Goal: Transaction & Acquisition: Purchase product/service

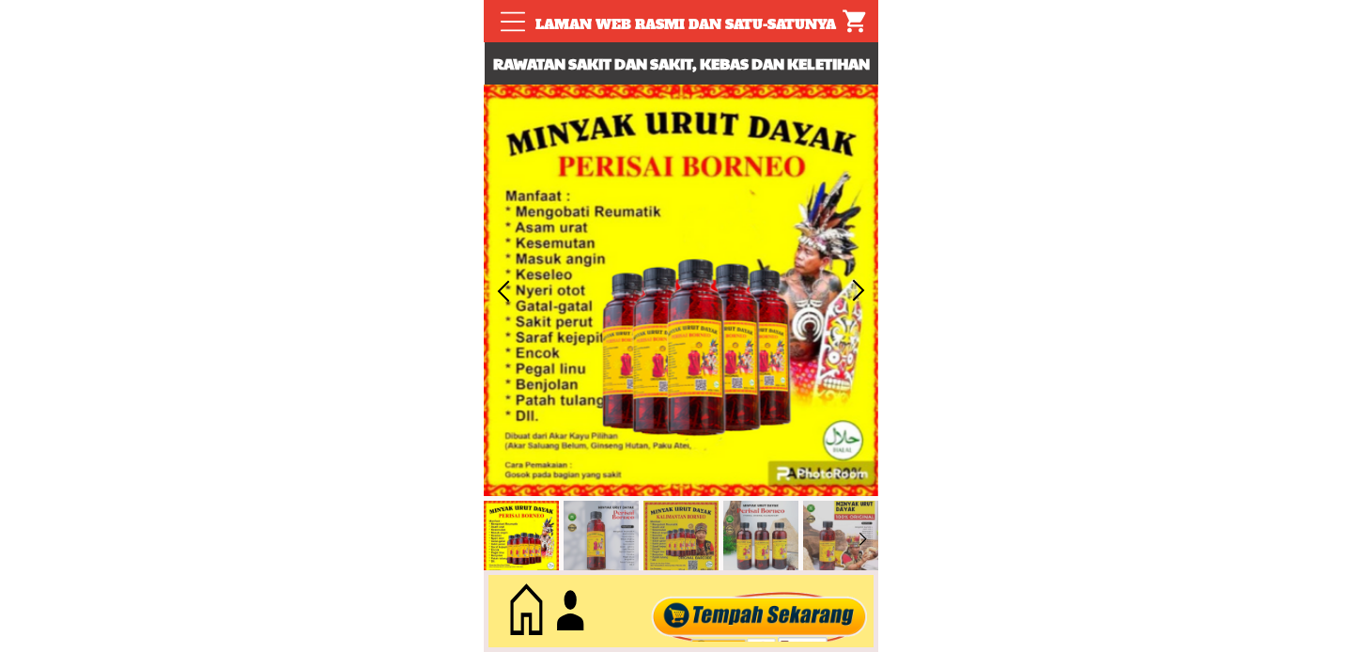
click at [784, 603] on div at bounding box center [759, 612] width 227 height 62
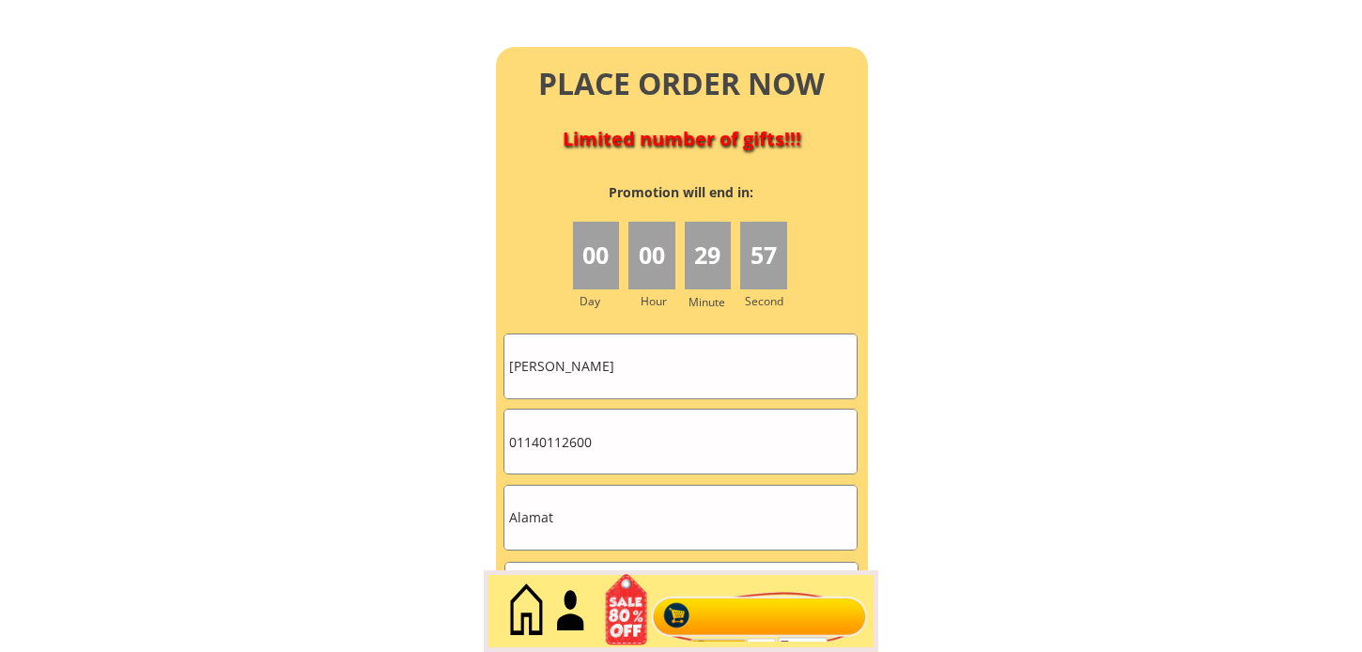
scroll to position [8359, 0]
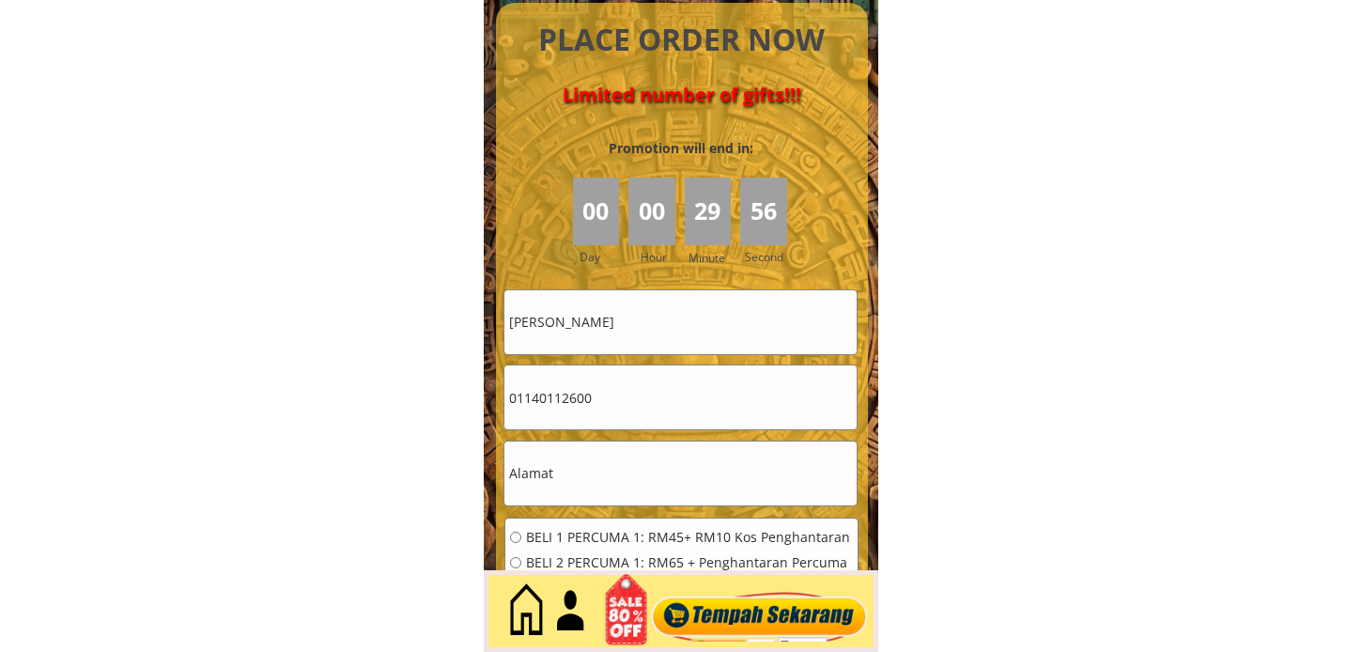
click at [632, 322] on input "Diana dennis" at bounding box center [680, 322] width 352 height 64
click at [633, 322] on input "Diana dennis" at bounding box center [680, 322] width 352 height 64
paste input "MD Saad"
type input "MD Saad"
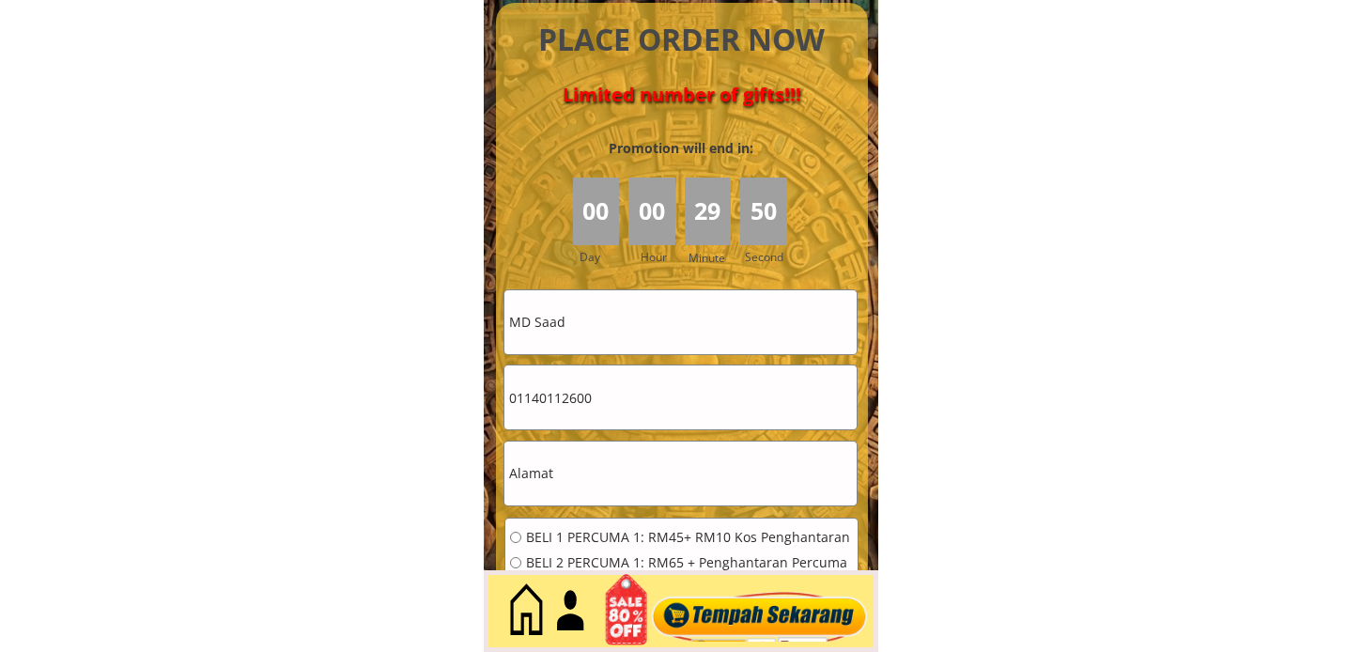
click at [631, 411] on input "01140112600" at bounding box center [680, 397] width 352 height 64
paste input "247a Lorong 12"
type input "247a Lorong 12"
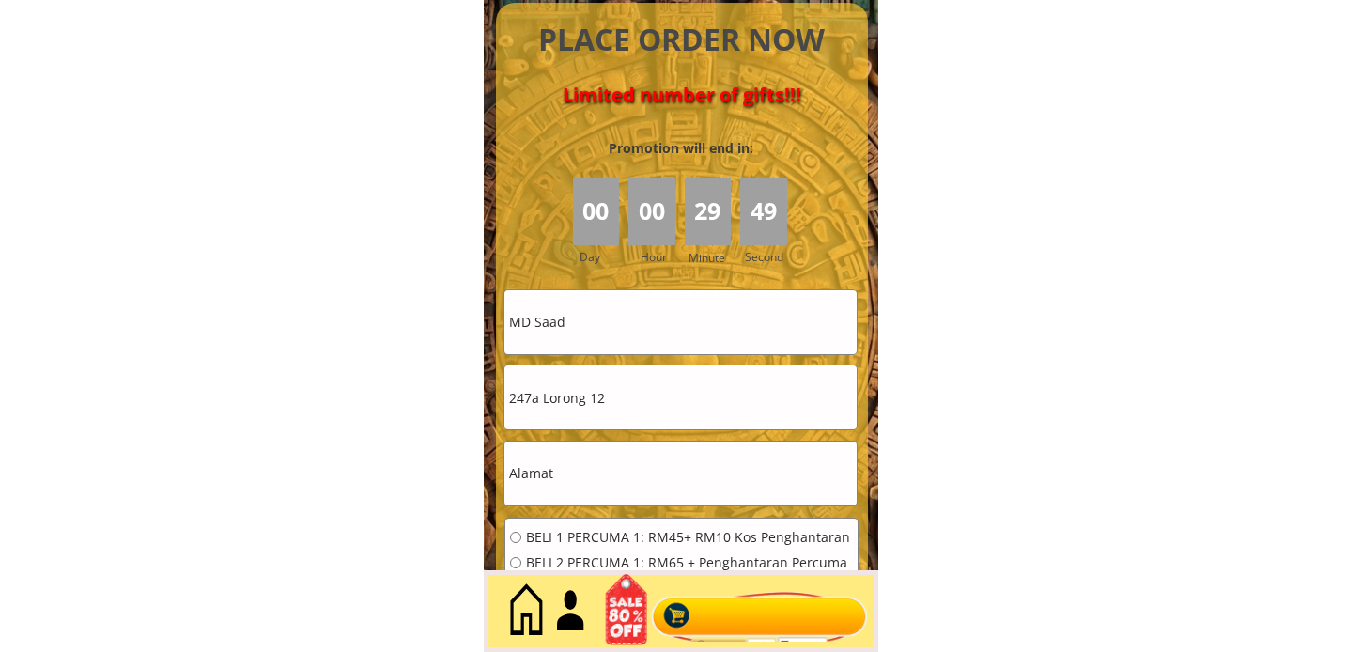
click at [640, 451] on input "text" at bounding box center [680, 474] width 352 height 64
click at [640, 455] on input "text" at bounding box center [680, 474] width 352 height 64
paste input "247a Lorong 12"
type input "247a Lorong 12"
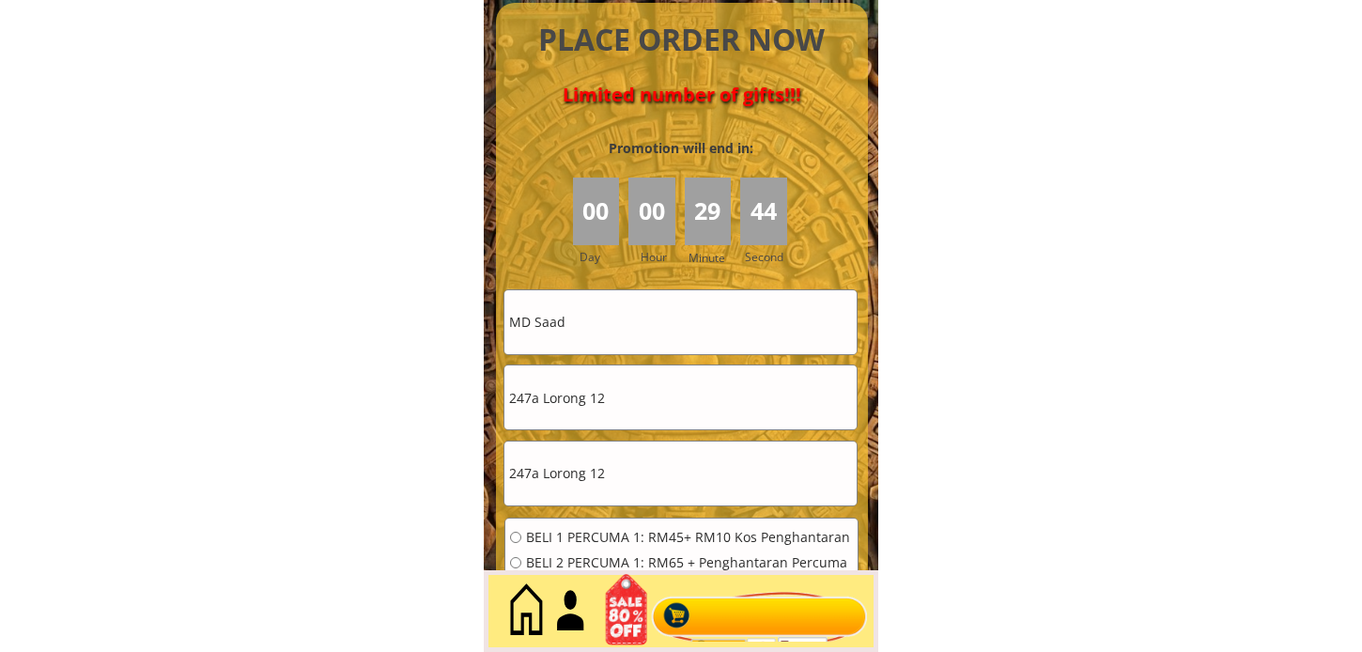
click at [684, 427] on input "247a Lorong 12" at bounding box center [680, 397] width 352 height 64
paste input "0124206504"
type input "0124206504"
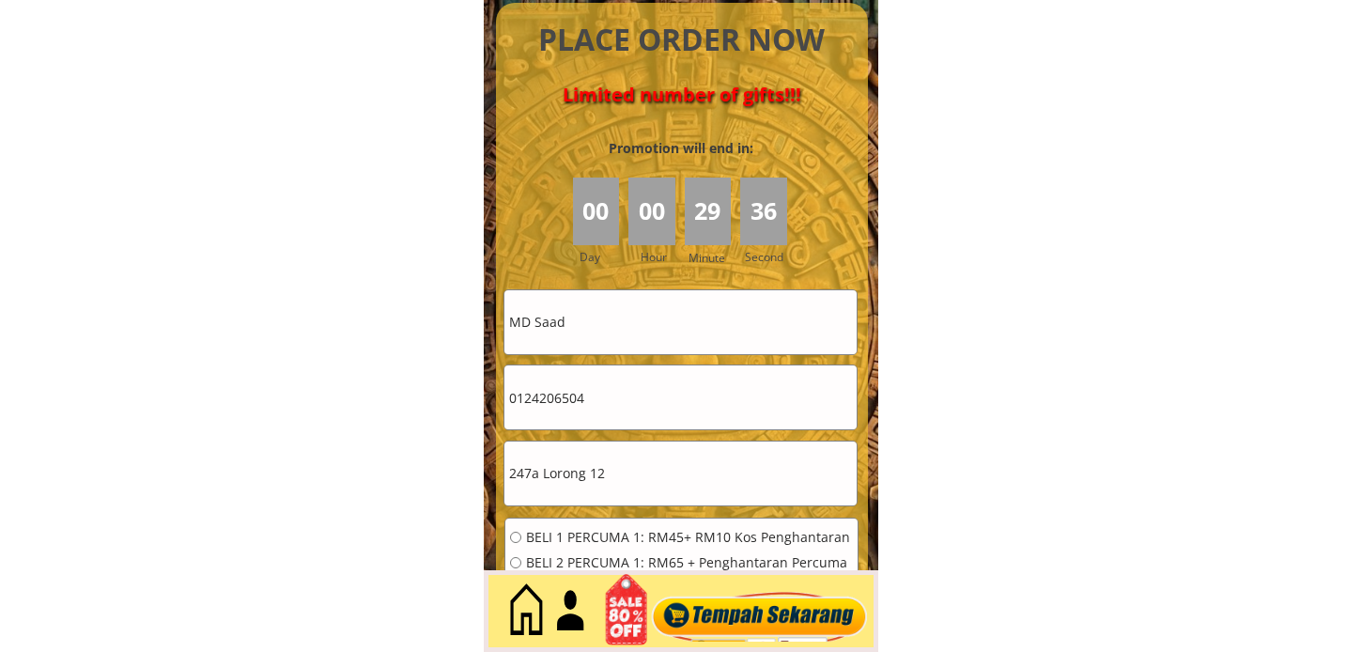
click at [621, 480] on input "247a Lorong 12" at bounding box center [680, 474] width 352 height 64
paste input "709 pangsapuri warisan, Ulu langat"
type input "247a Lorong 12, 709 pangsapuri warisan, Ulu langat"
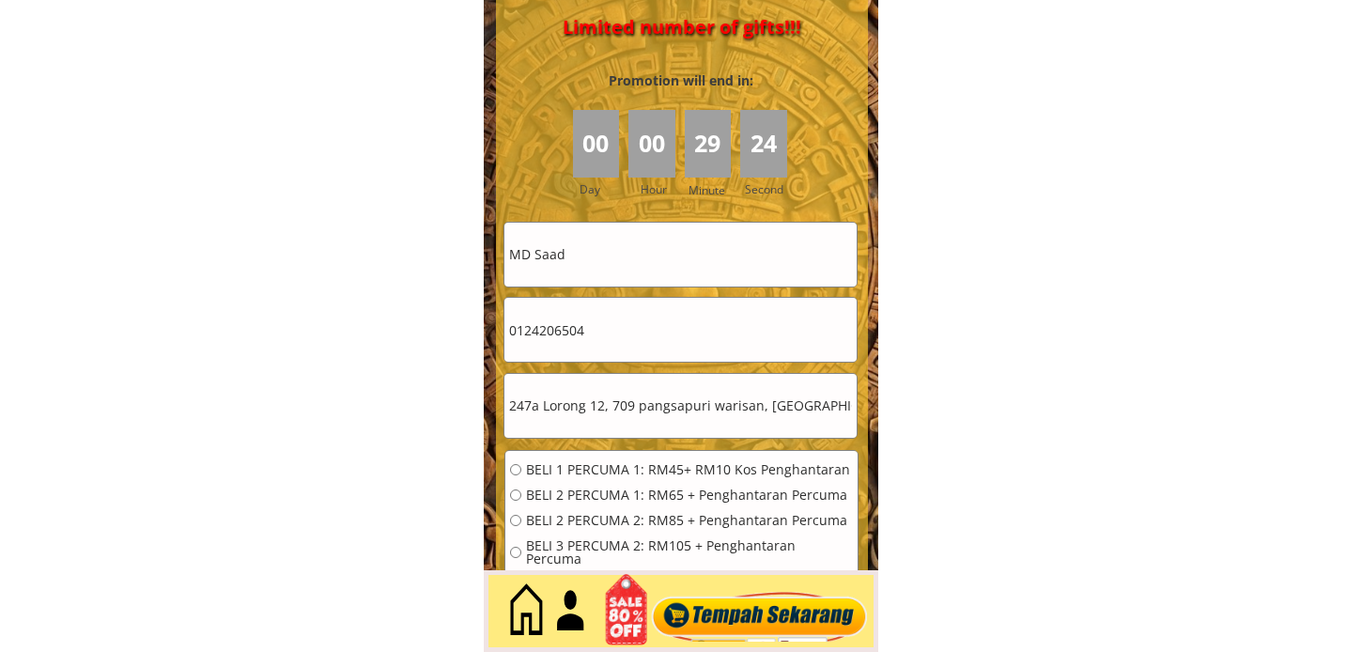
scroll to position [8464, 0]
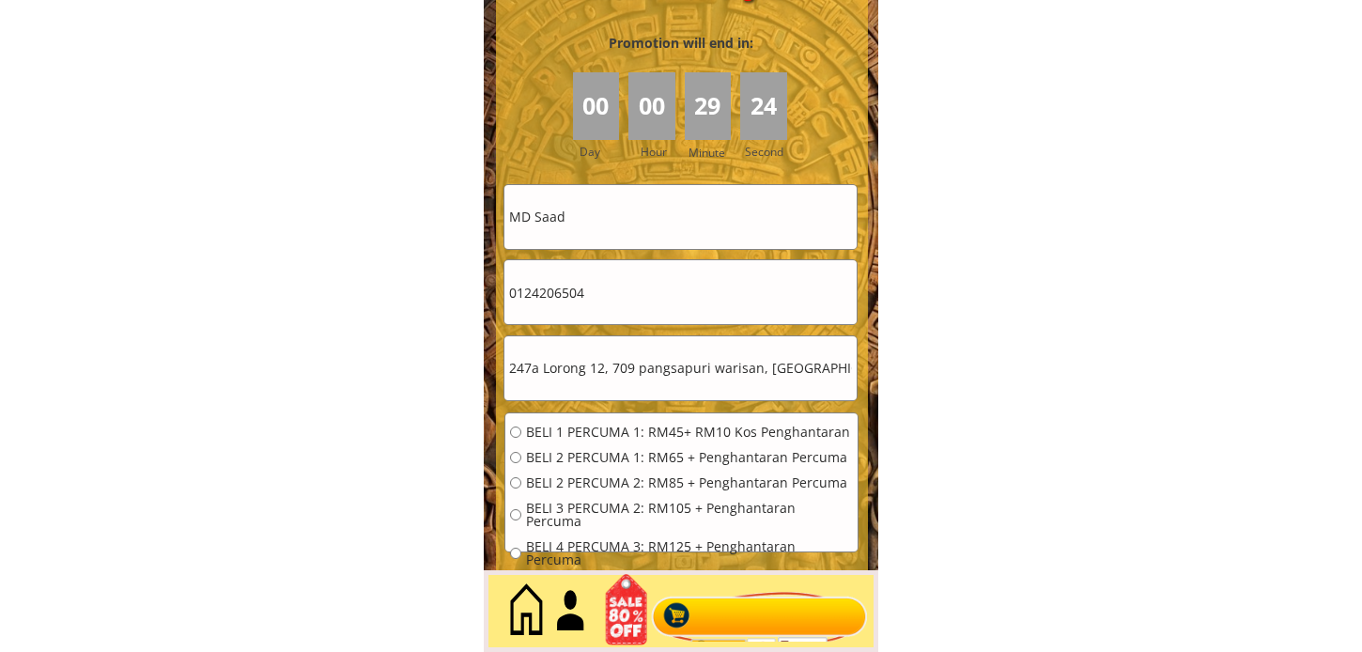
click at [599, 440] on div "BELI 1 PERCUMA 1: RM45+ RM10 Kos Penghantaran BELI 2 PERCUMA 1: RM65 + Penghant…" at bounding box center [681, 502] width 343 height 153
click at [597, 454] on span "BELI 2 PERCUMA 1: RM65 + Penghantaran Percuma" at bounding box center [689, 457] width 327 height 13
radio input "true"
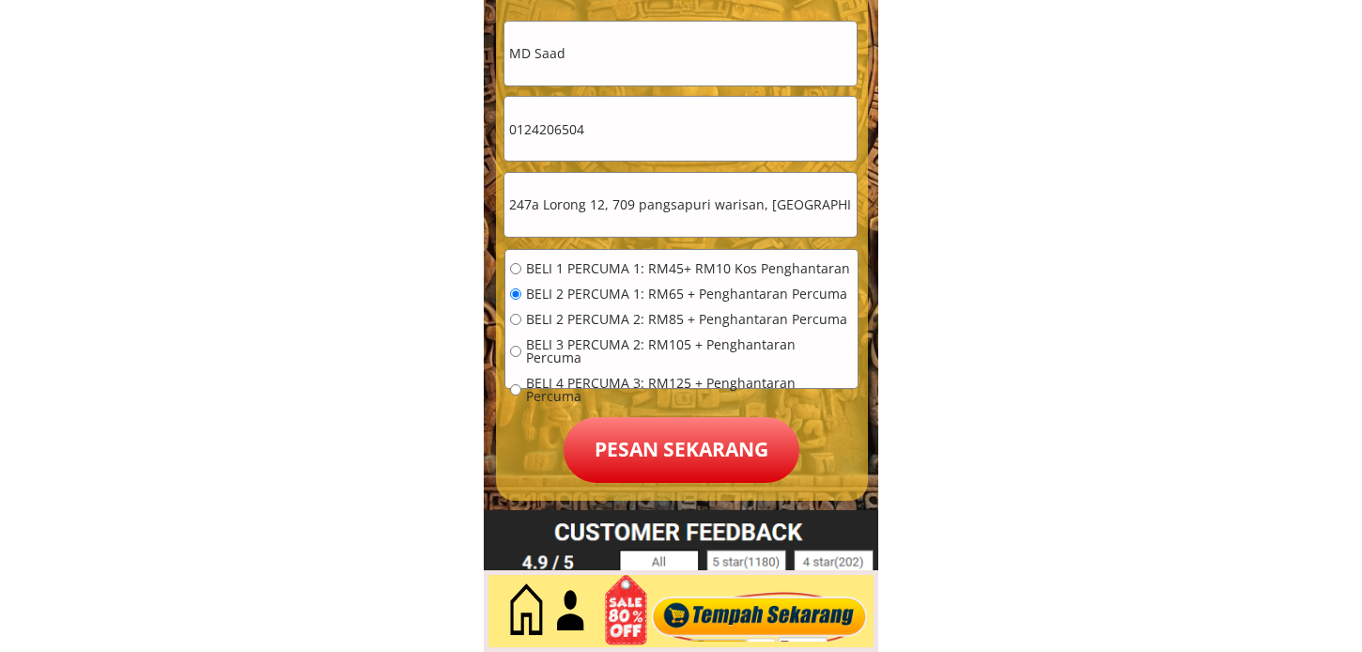
scroll to position [8777, 0]
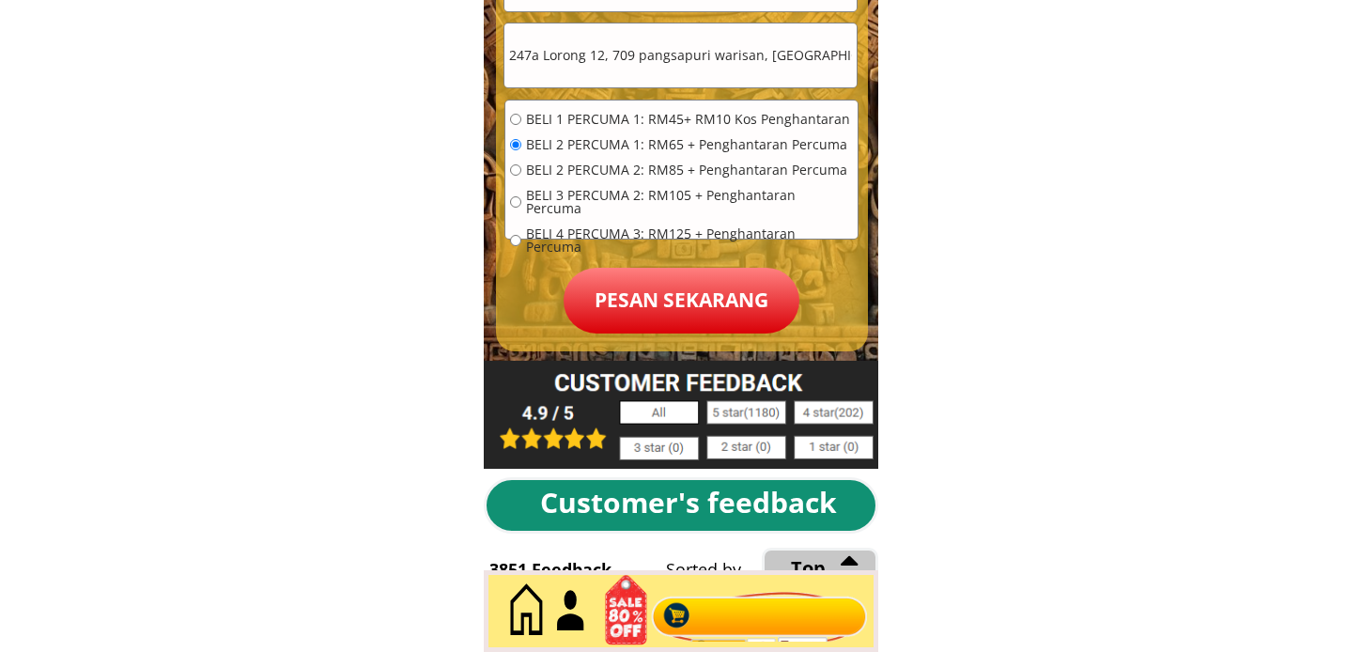
click at [724, 298] on p "Pesan sekarang" at bounding box center [682, 301] width 236 height 66
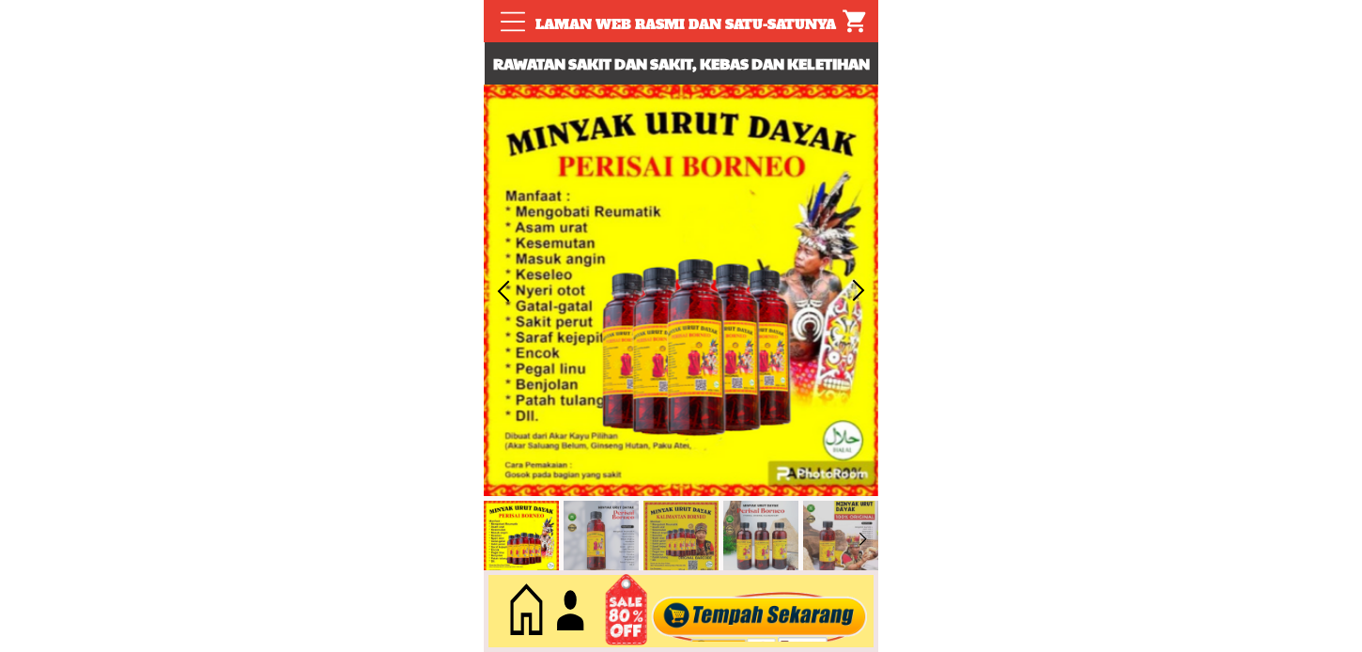
click at [725, 603] on div at bounding box center [759, 612] width 227 height 62
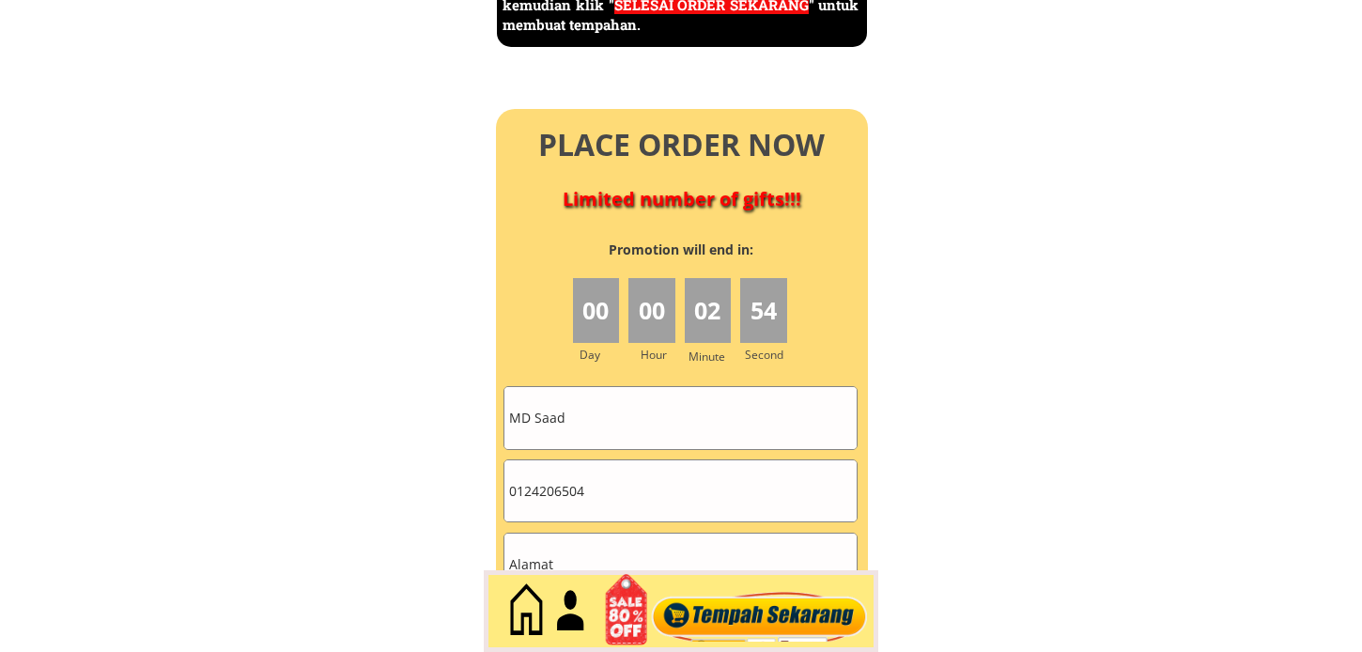
scroll to position [8359, 0]
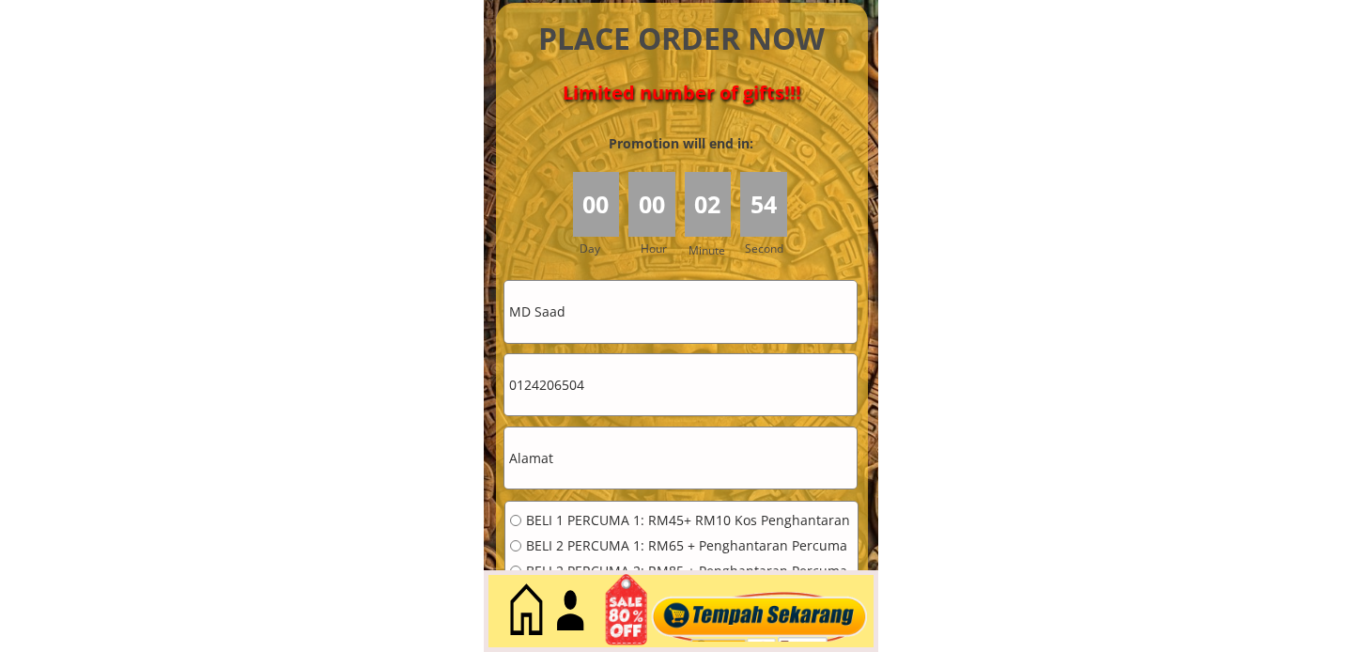
click at [642, 319] on input "MD Saad" at bounding box center [680, 311] width 352 height 61
paste input "[DEMOGRAPHIC_DATA]"
type input "[DEMOGRAPHIC_DATA]"
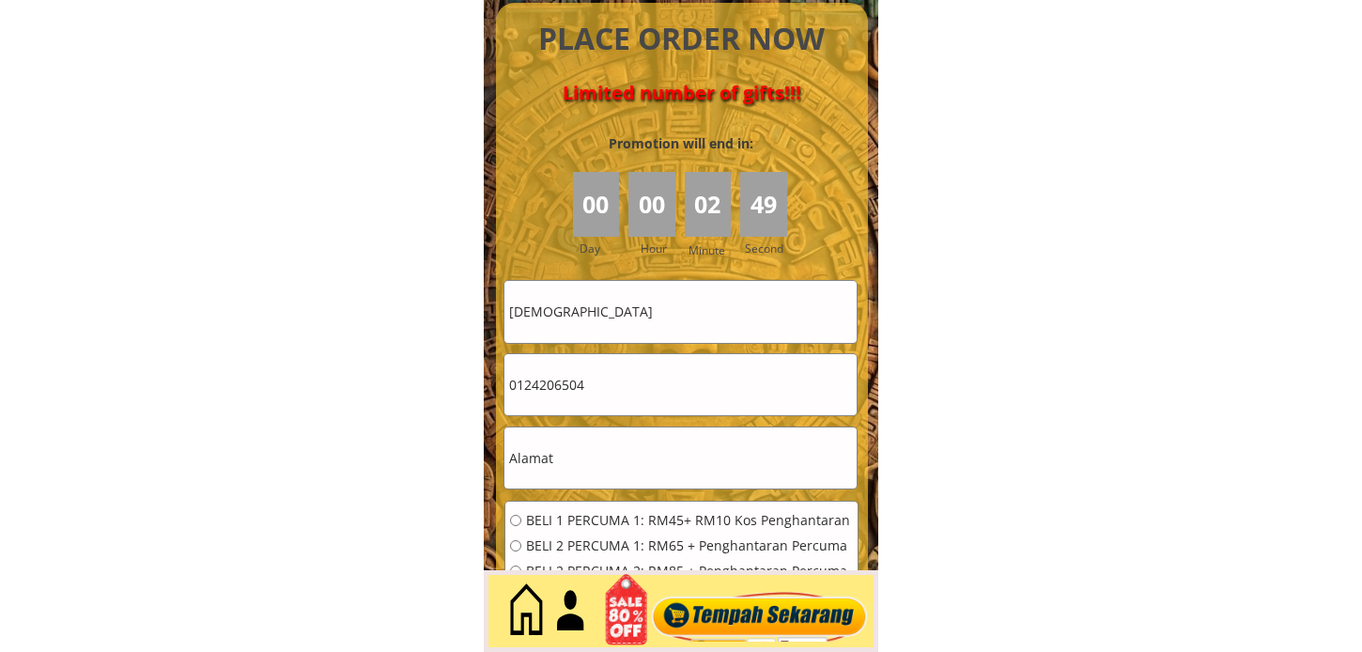
click at [652, 419] on form "BELI 1 PERCUMA 1: RM45+ RM10 Kos Penghantaran BELI 2 PERCUMA 1: RM65 + Penghant…" at bounding box center [681, 498] width 355 height 436
click at [650, 396] on input "0124206504" at bounding box center [680, 384] width 352 height 61
paste input "08670071"
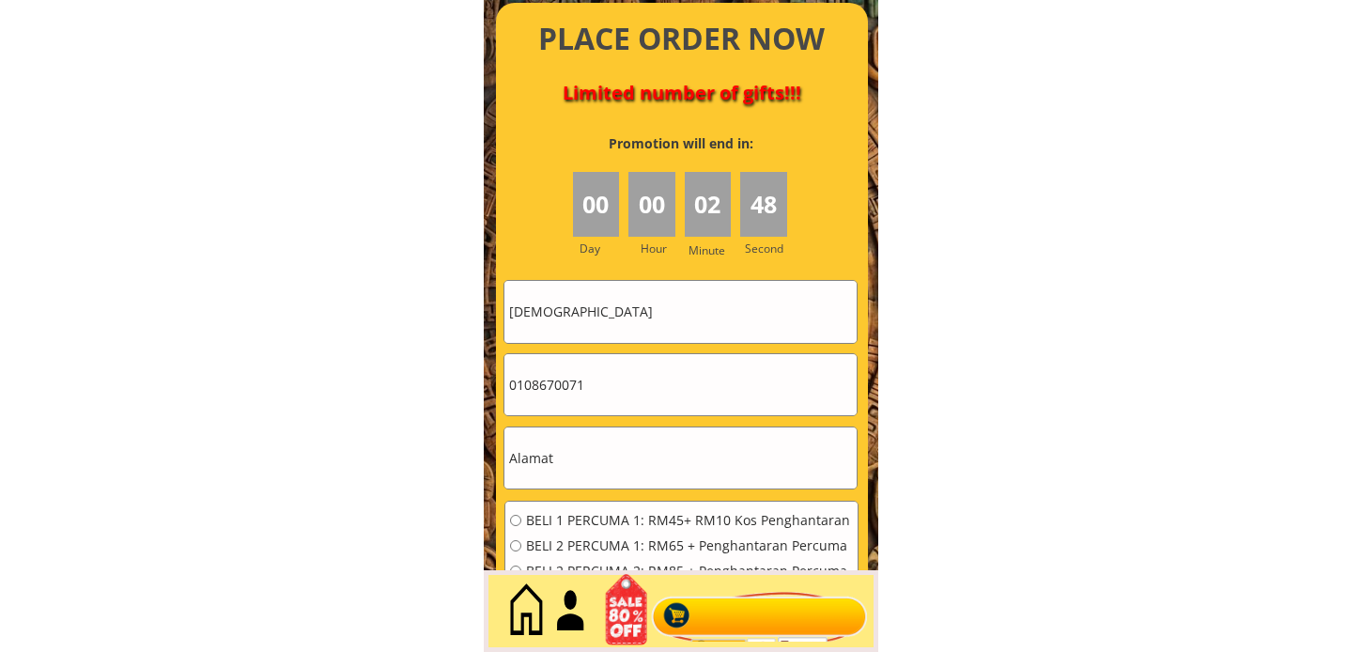
type input "0108670071"
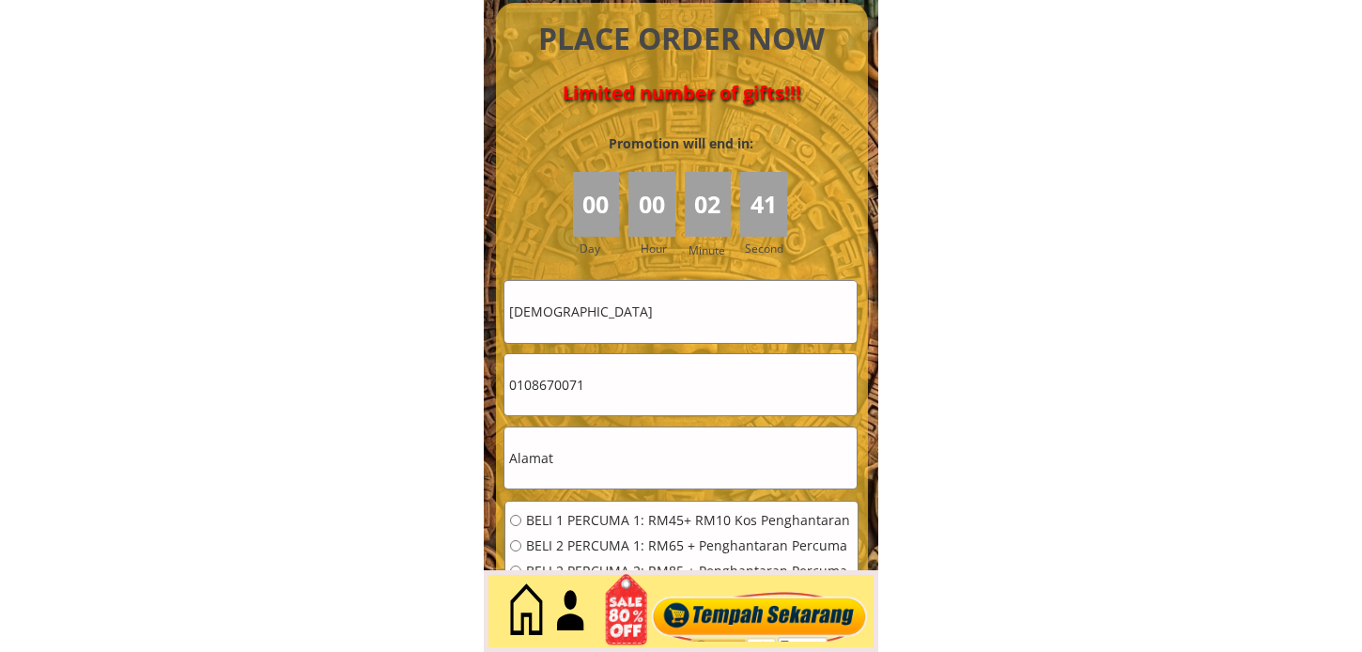
click at [623, 468] on input "text" at bounding box center [680, 457] width 352 height 61
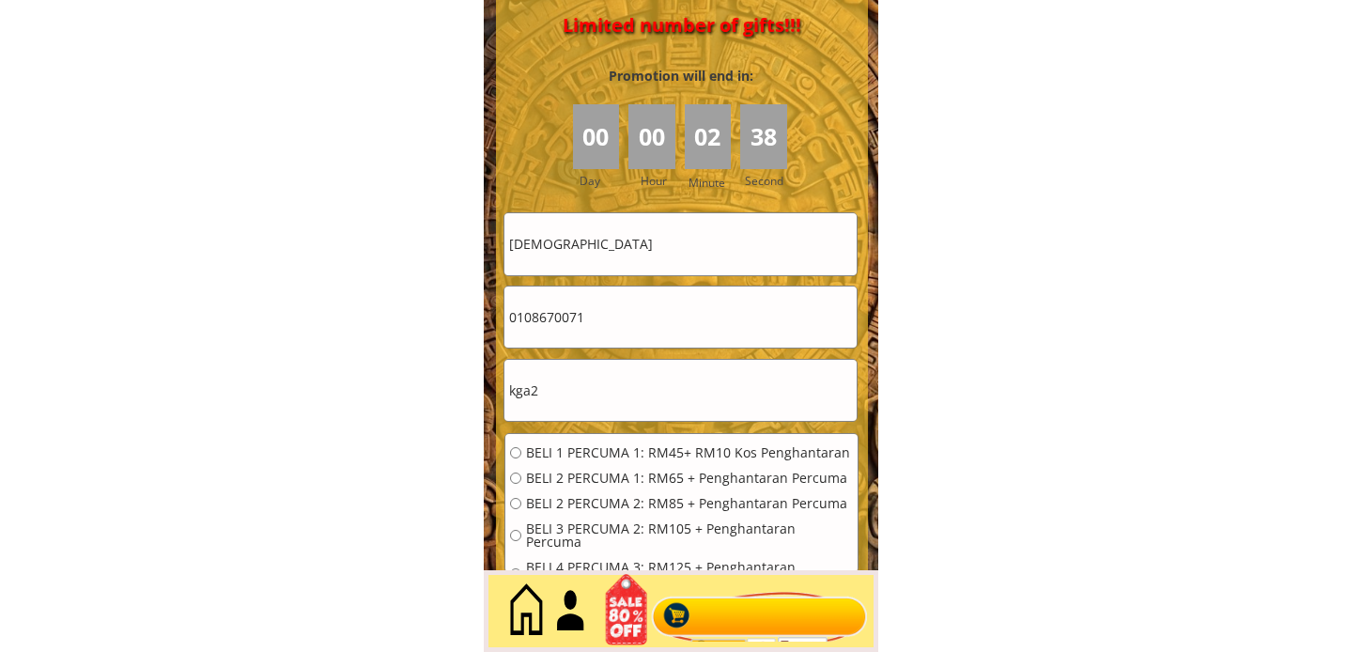
scroll to position [8464, 0]
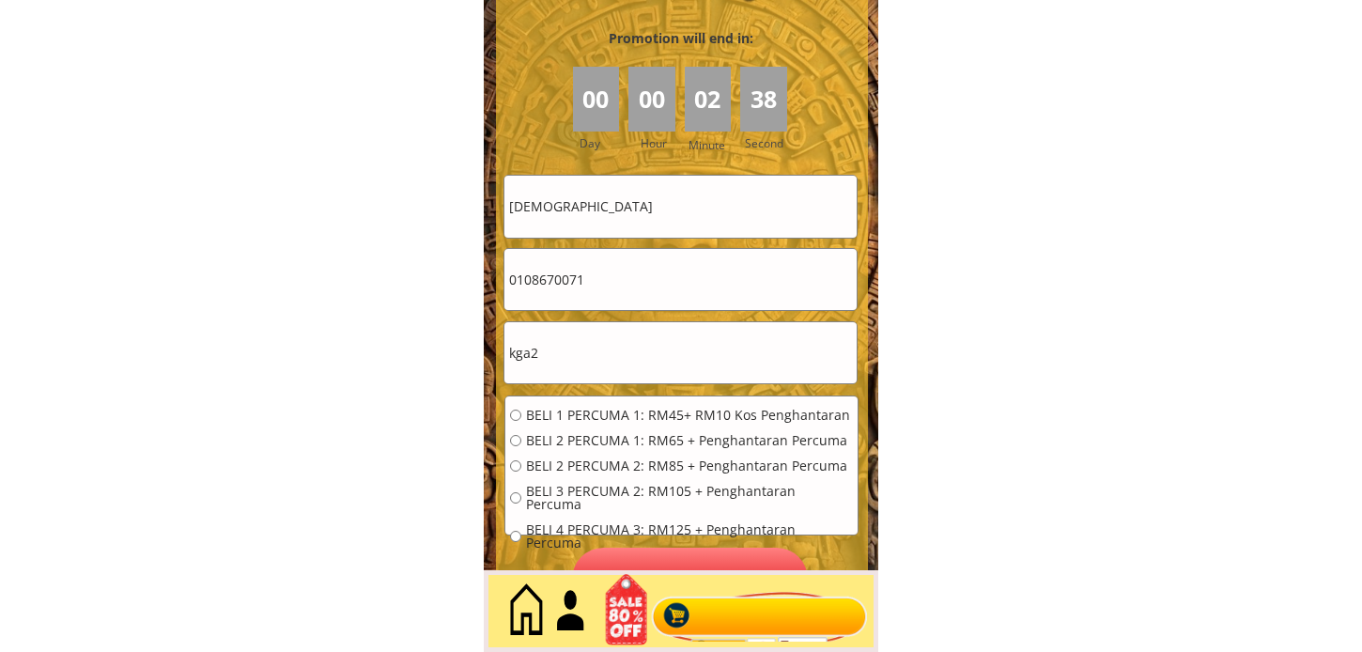
type input "kga2"
click at [624, 399] on div "BELI 1 PERCUMA 1: RM45+ RM10 Kos Penghantaran BELI 2 PERCUMA 1: RM65 + Penghant…" at bounding box center [681, 485] width 352 height 178
click at [625, 404] on div "BELI 1 PERCUMA 1: RM45+ RM10 Kos Penghantaran BELI 2 PERCUMA 1: RM65 + Penghant…" at bounding box center [681, 485] width 352 height 178
click at [626, 409] on span "BELI 1 PERCUMA 1: RM45+ RM10 Kos Penghantaran" at bounding box center [689, 415] width 327 height 13
radio input "true"
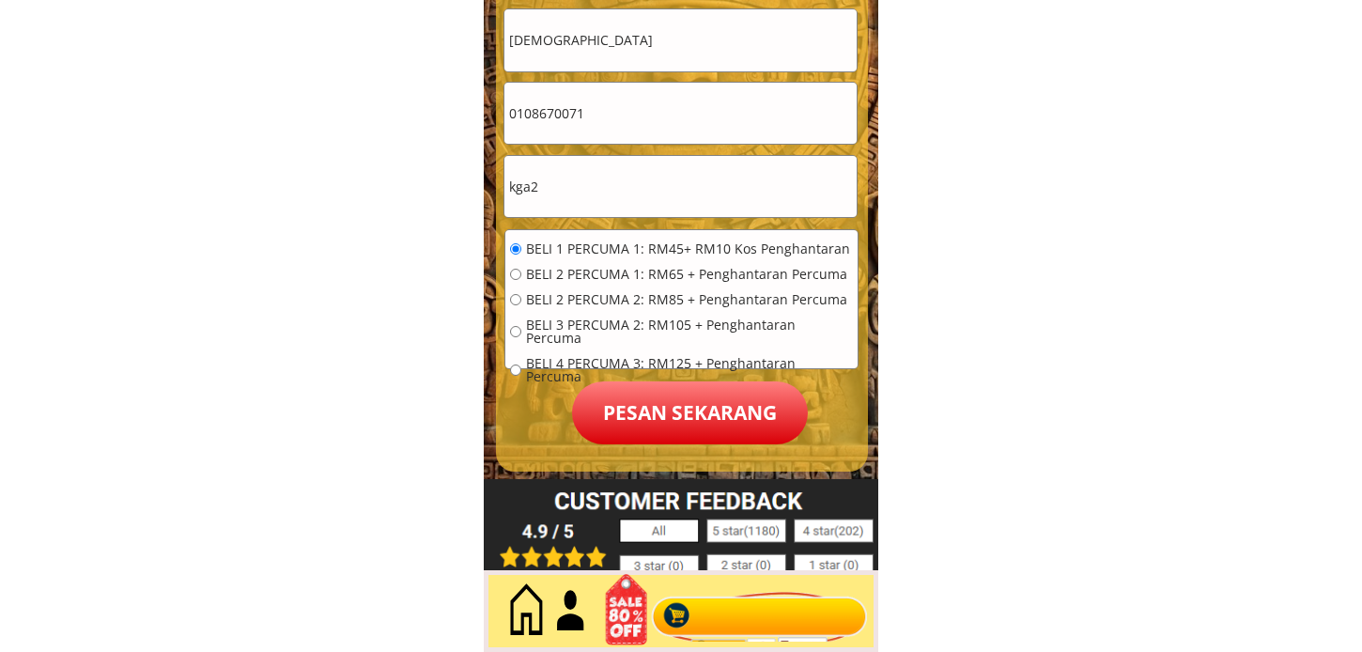
scroll to position [8673, 0]
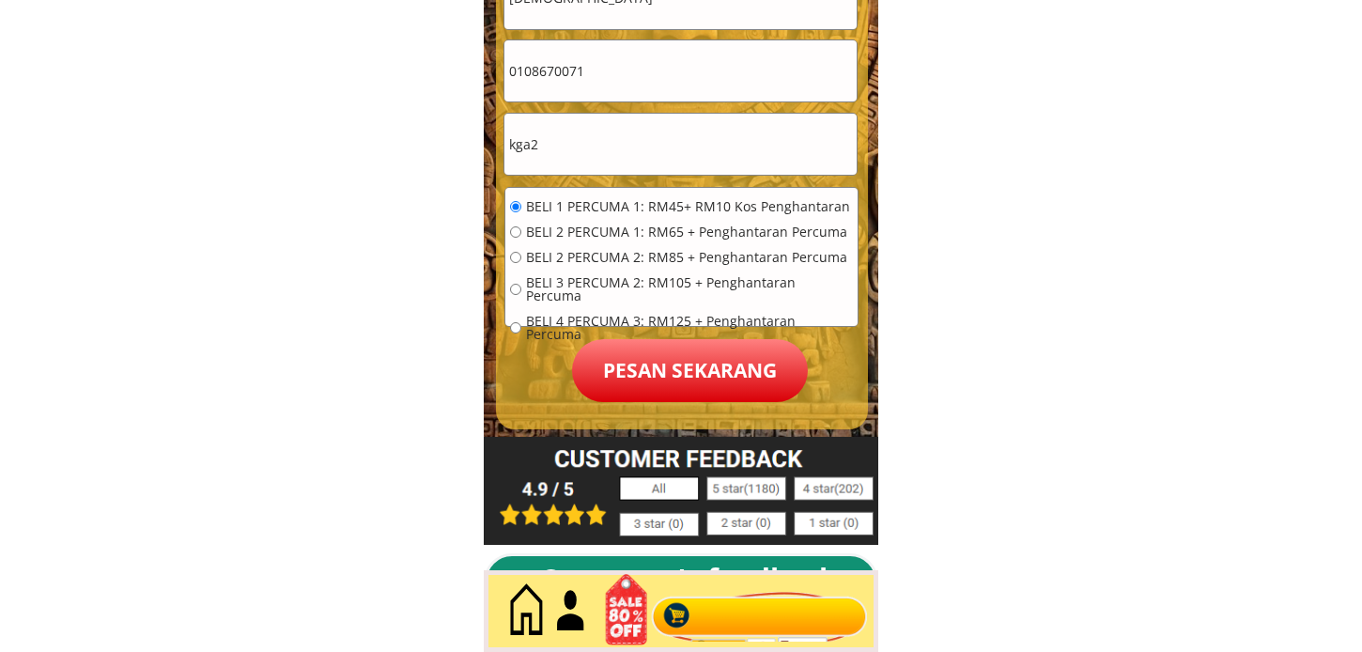
click at [692, 340] on p "Pesan sekarang" at bounding box center [690, 370] width 236 height 63
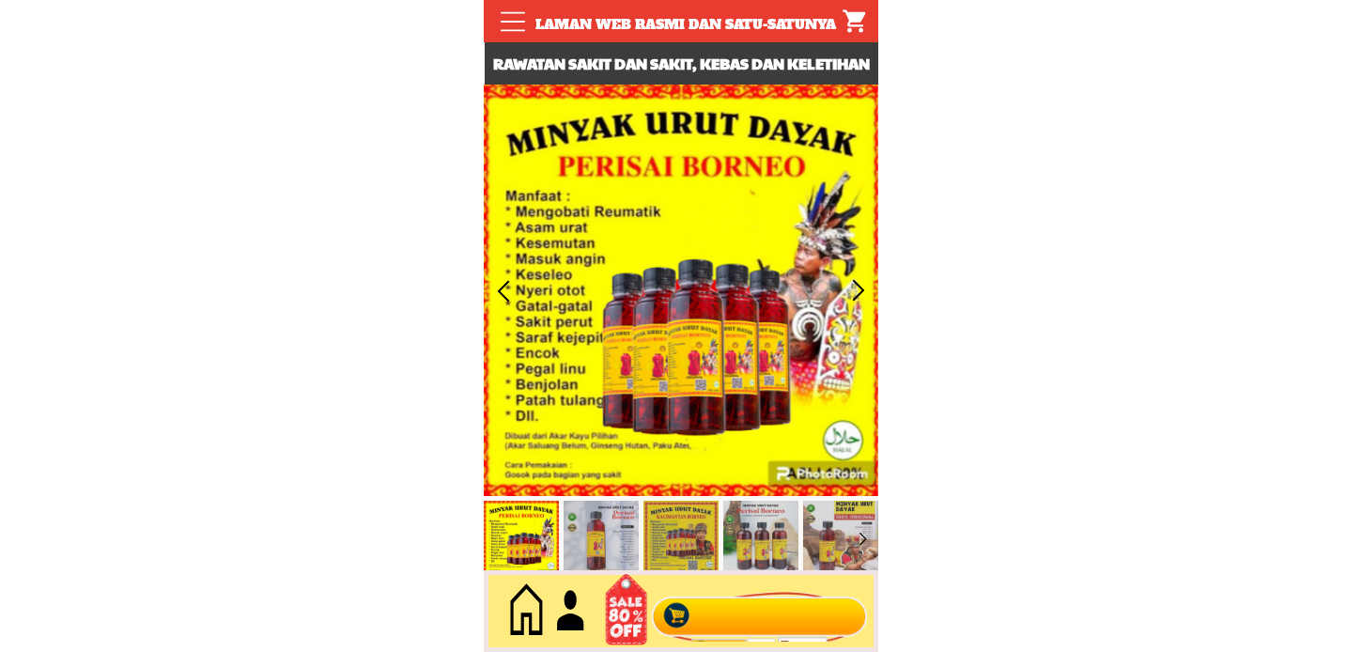
click at [771, 592] on div at bounding box center [759, 612] width 227 height 62
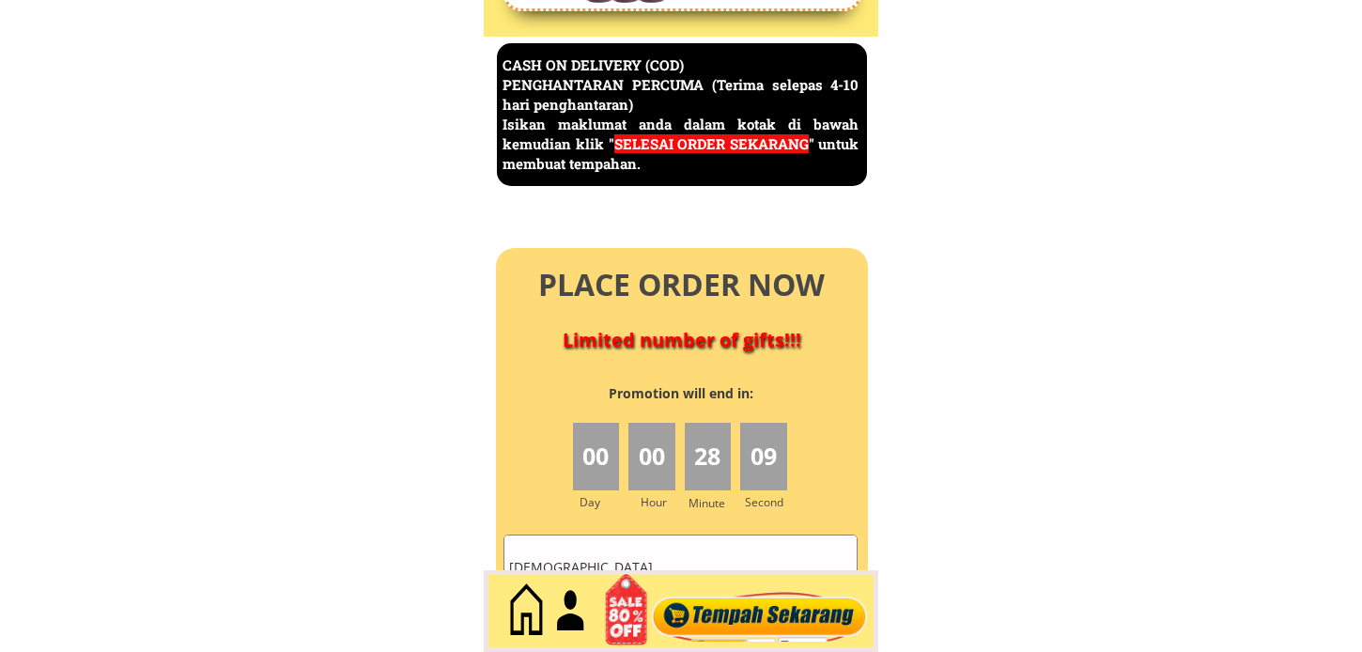
scroll to position [8151, 0]
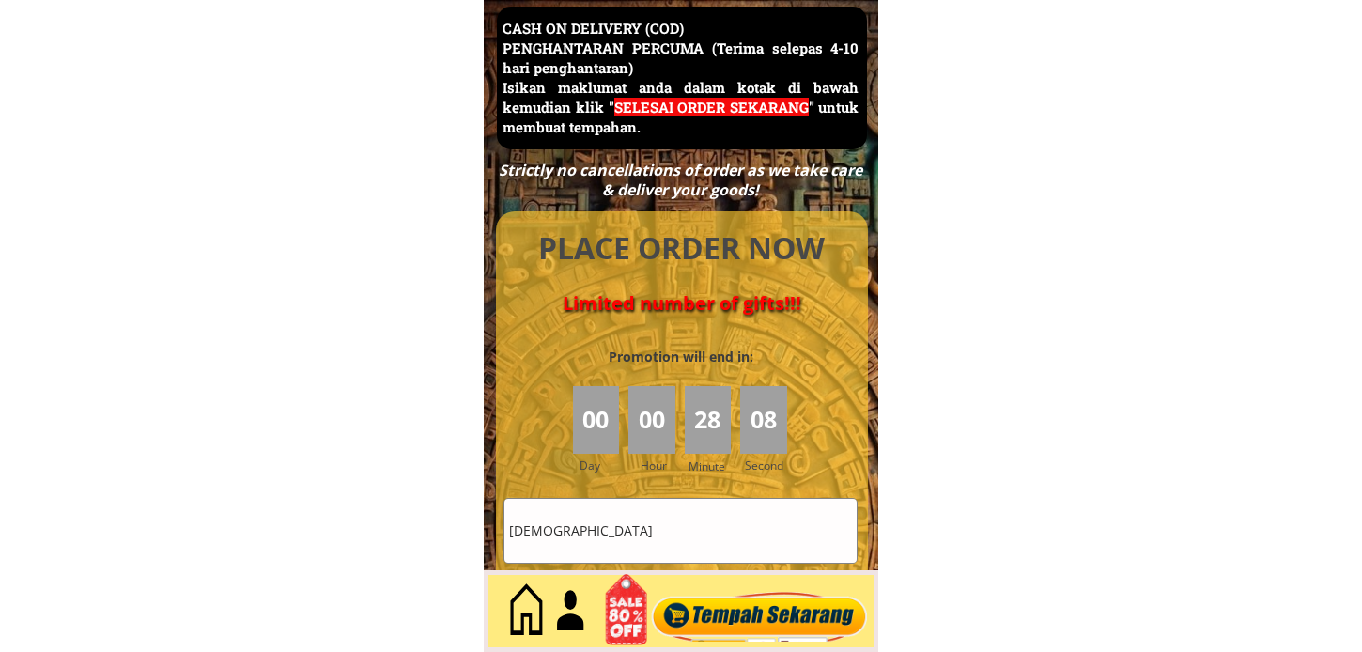
click at [653, 562] on div "Shamsiah" at bounding box center [681, 531] width 354 height 66
click at [650, 538] on input "Shamsiah" at bounding box center [680, 531] width 352 height 64
click at [650, 538] on input "[DEMOGRAPHIC_DATA]" at bounding box center [680, 531] width 352 height 64
paste input "Yus"
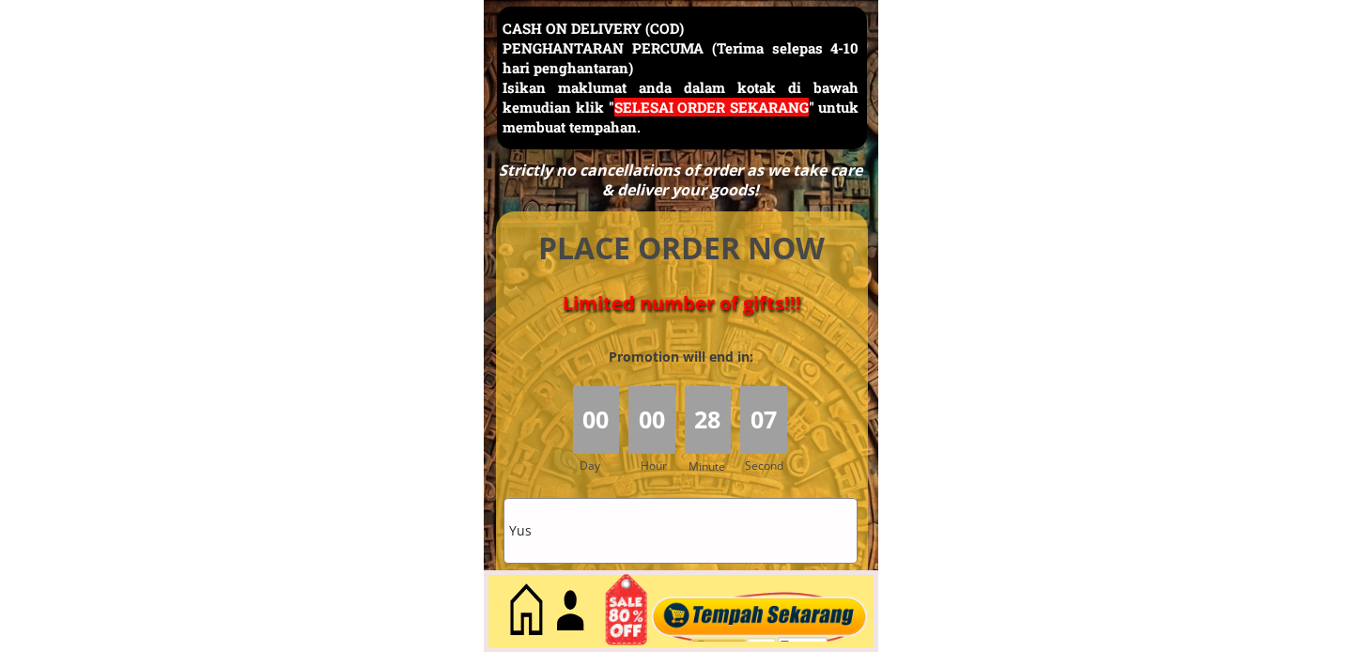
type input "Yus"
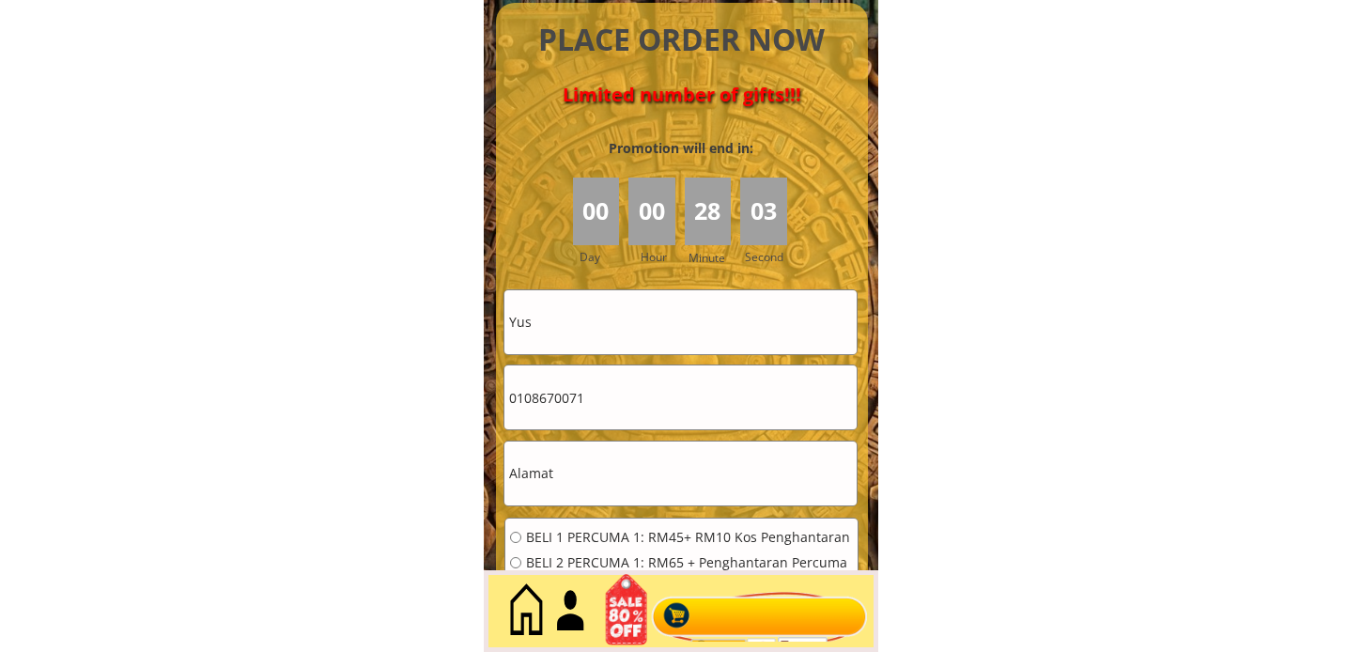
scroll to position [8464, 0]
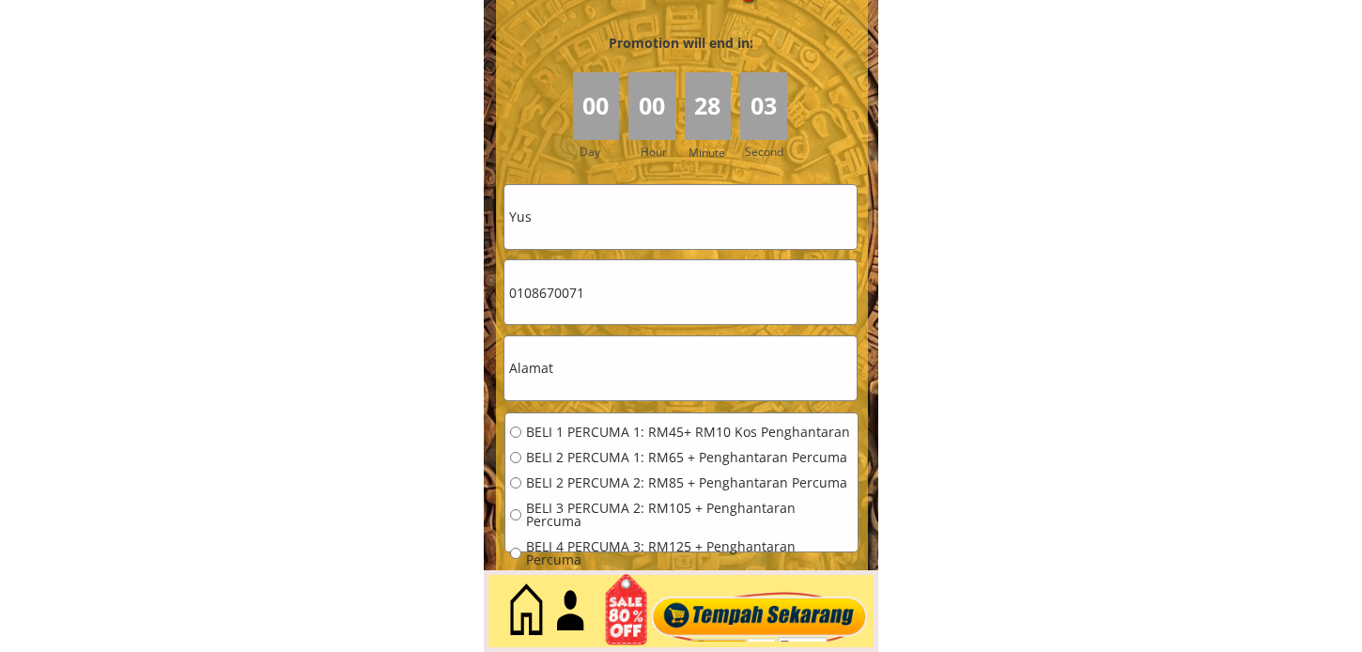
click at [635, 297] on input "0108670071" at bounding box center [680, 292] width 352 height 64
paste input "99887846"
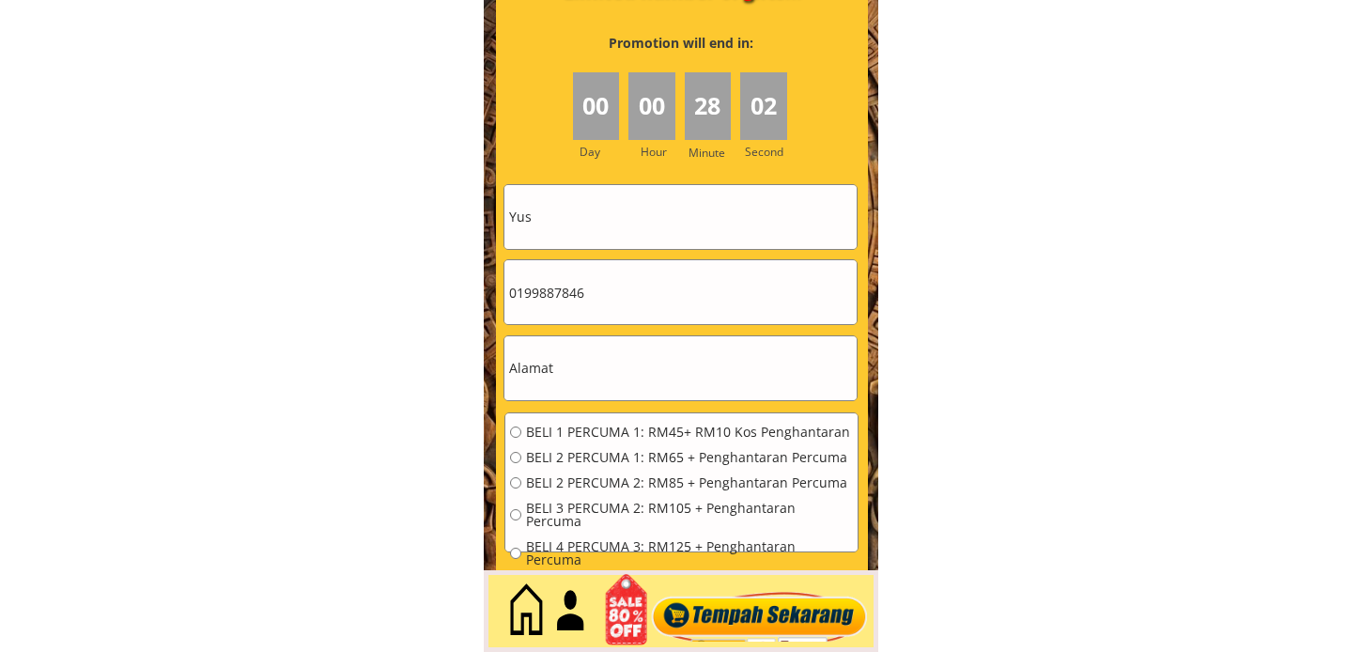
type input "0199887846"
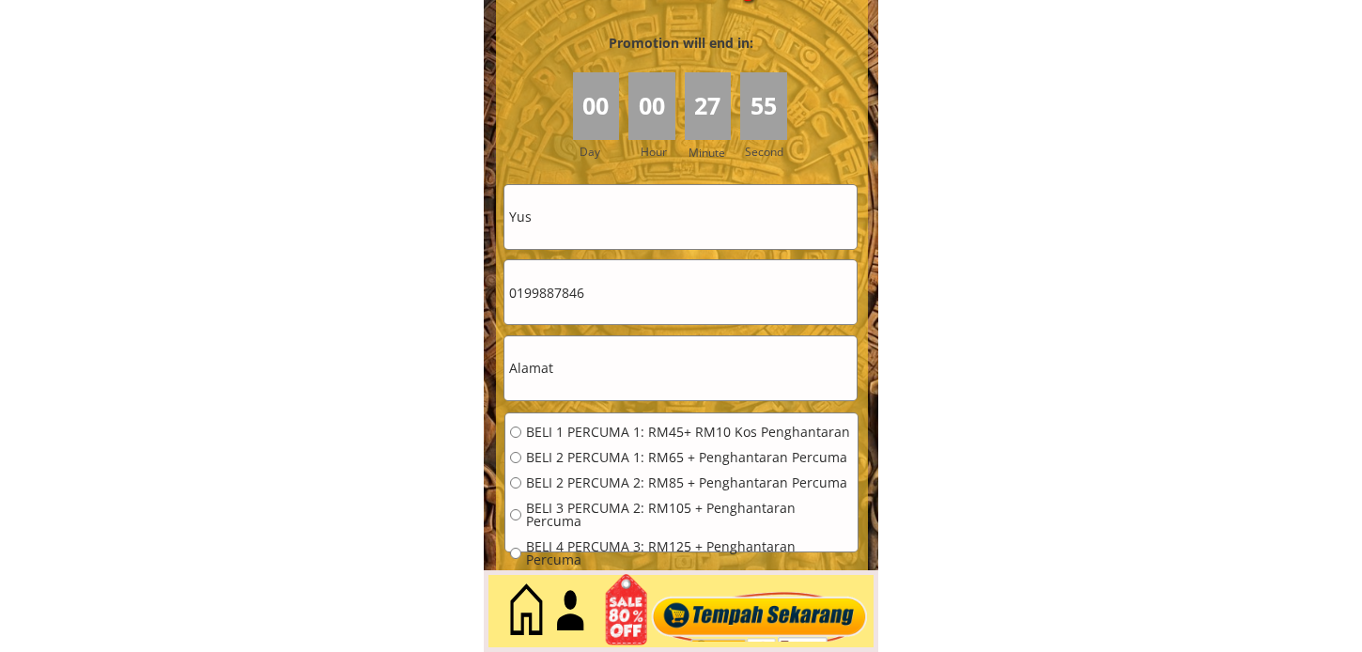
click at [617, 387] on input "text" at bounding box center [680, 368] width 352 height 64
paste input "Kuala Lumpur, 14, Malaysia"
type input "Kuala Lumpur, 14, Malaysia"
click at [608, 433] on span "BELI 1 PERCUMA 1: RM45+ RM10 Kos Penghantaran" at bounding box center [689, 432] width 327 height 13
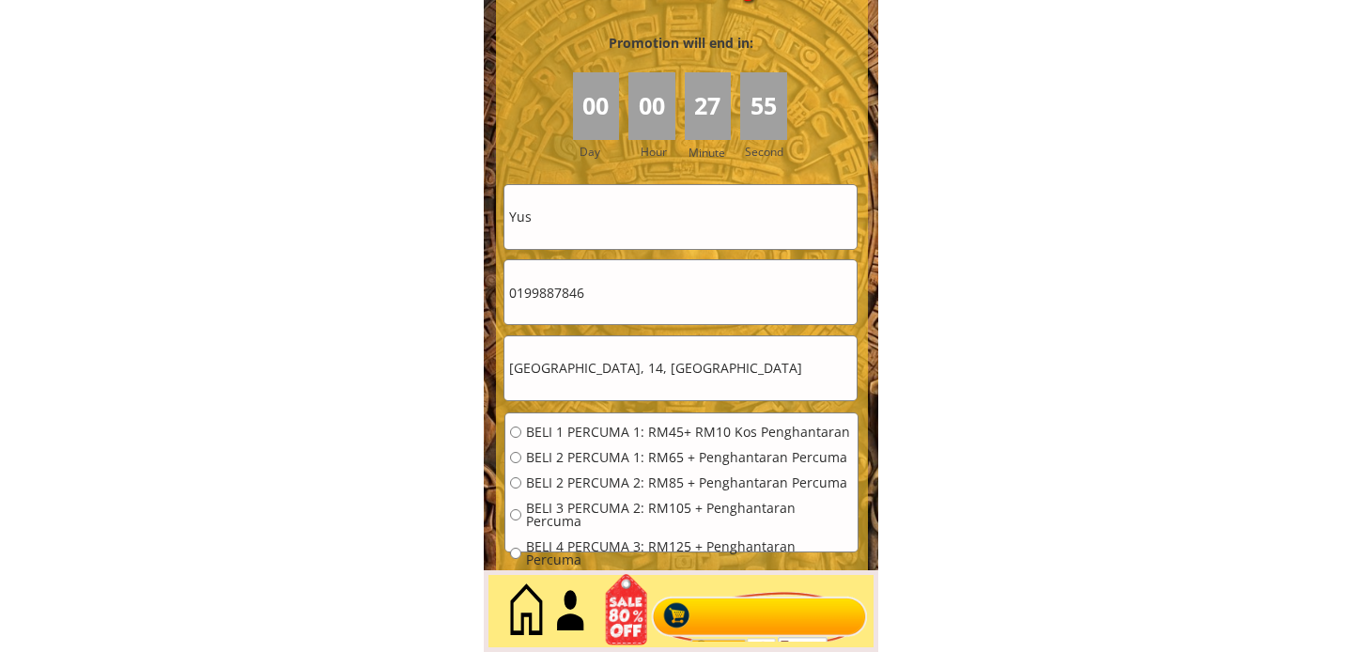
radio input "true"
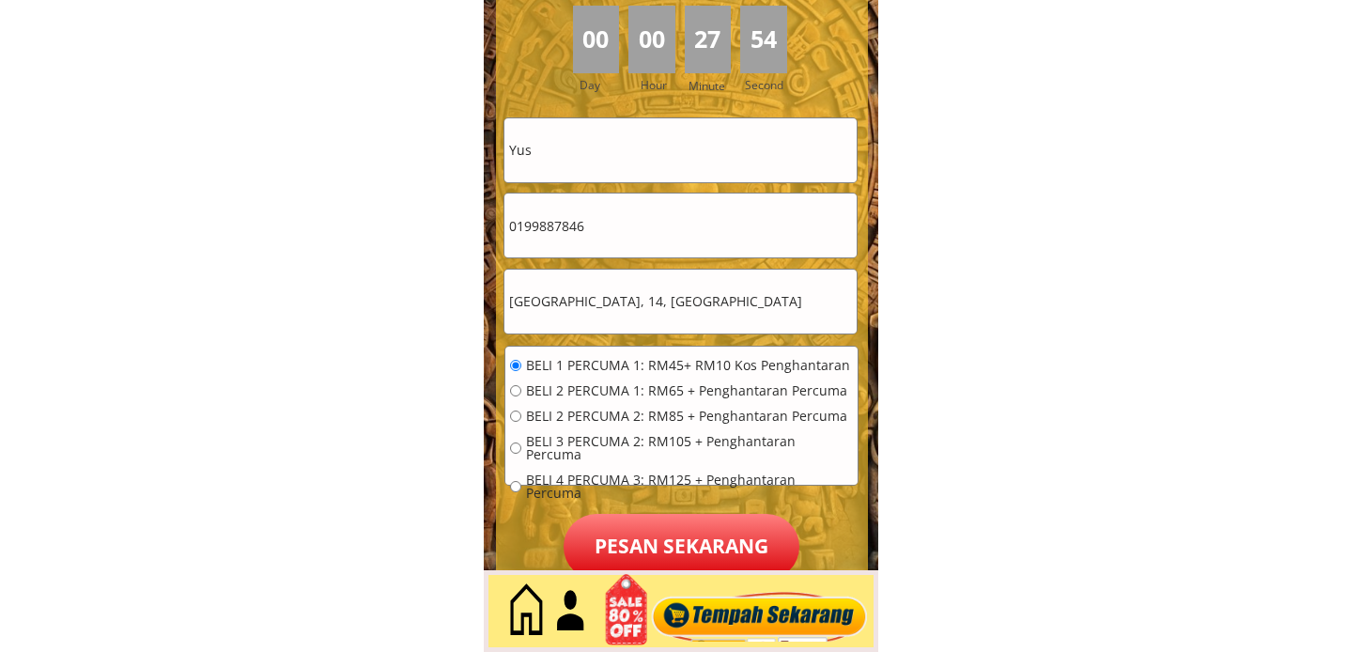
scroll to position [8569, 0]
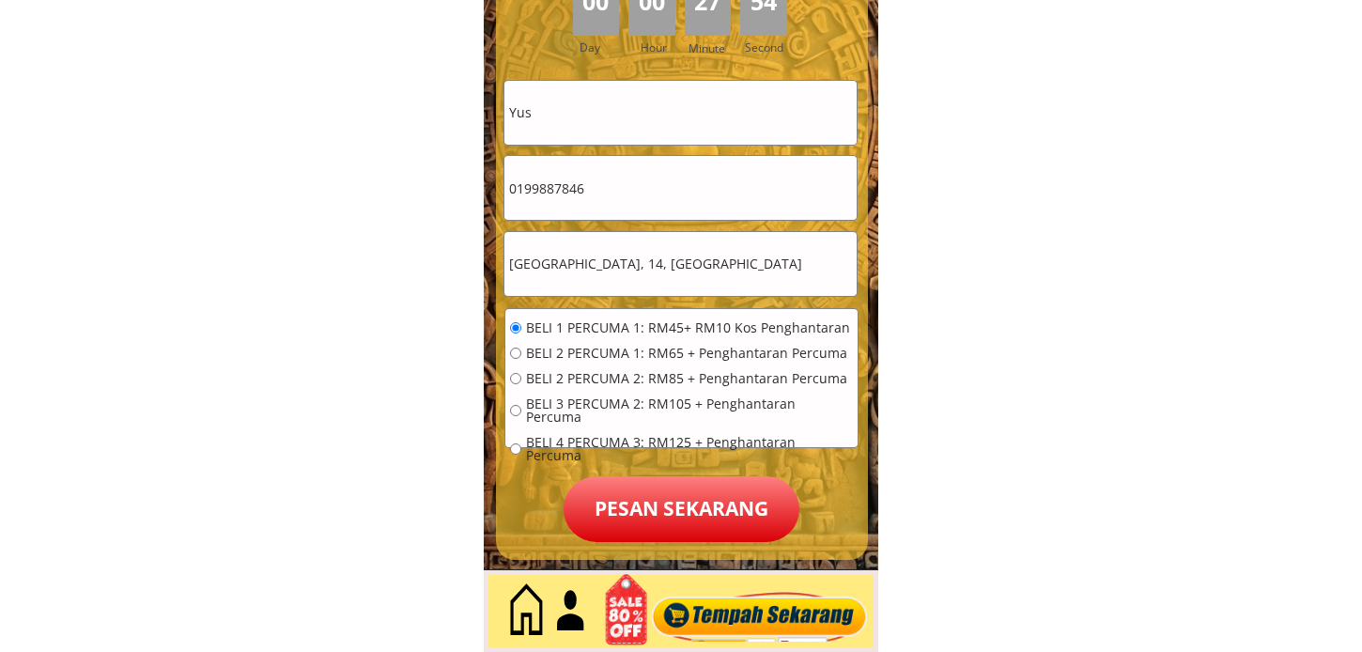
click at [689, 513] on p "Pesan sekarang" at bounding box center [682, 509] width 236 height 66
